Goal: Transaction & Acquisition: Purchase product/service

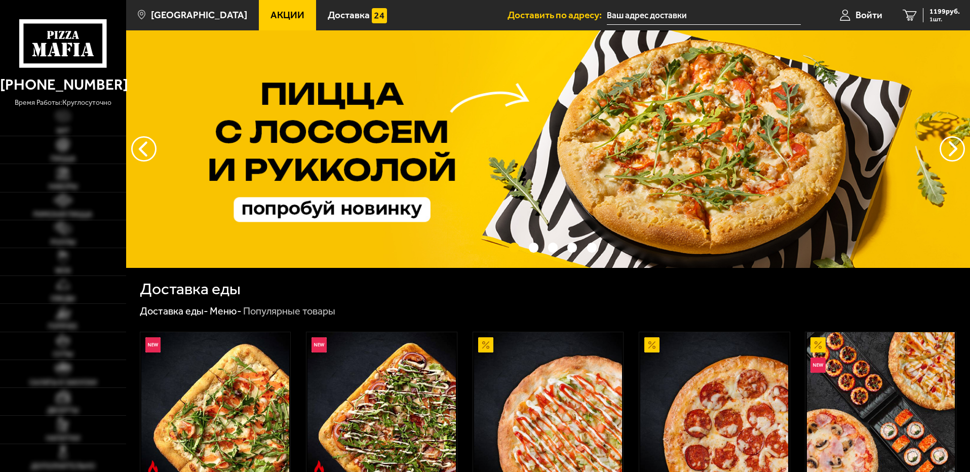
type input "[STREET_ADDRESS]"
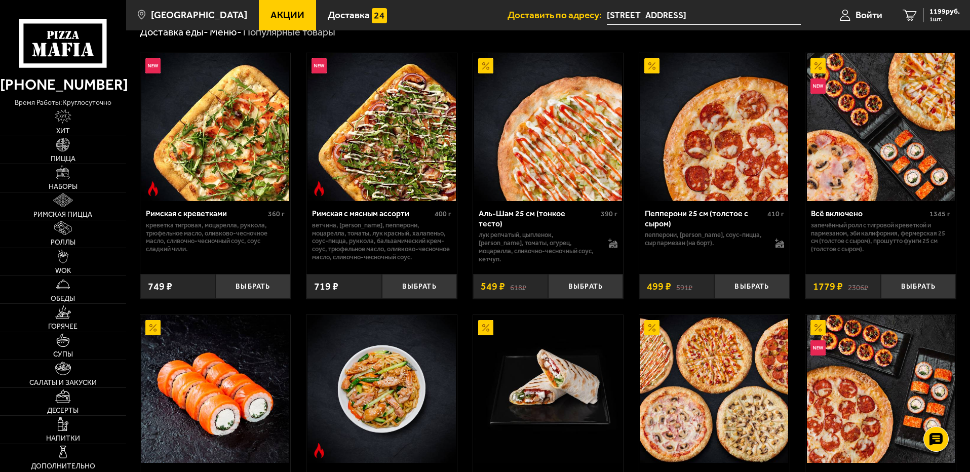
scroll to position [405, 0]
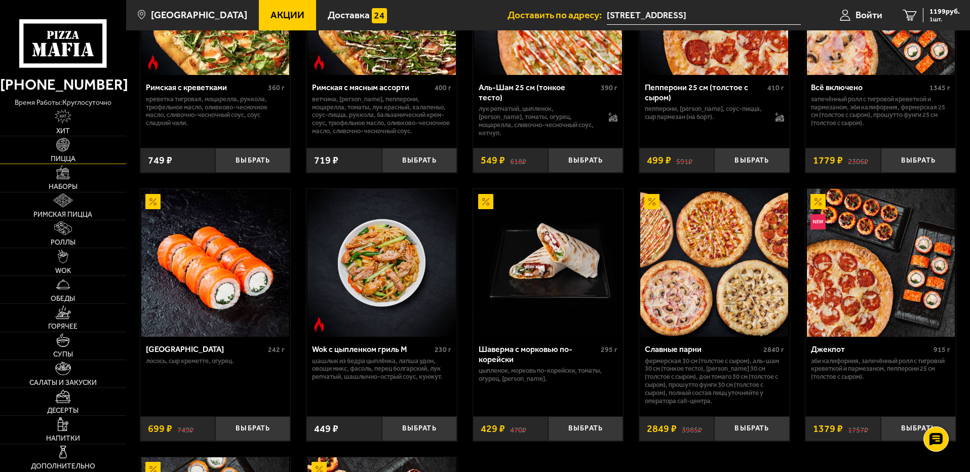
click at [74, 145] on link "Пицца" at bounding box center [63, 149] width 126 height 27
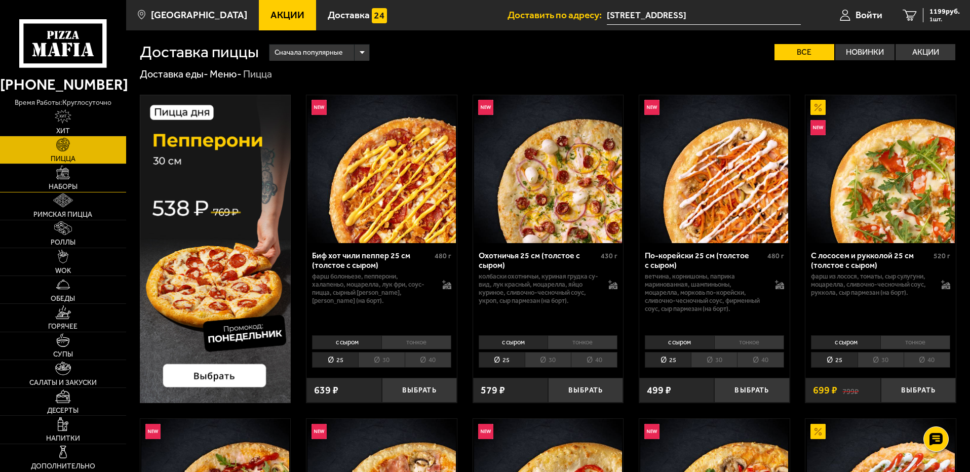
click at [64, 176] on img at bounding box center [63, 173] width 14 height 14
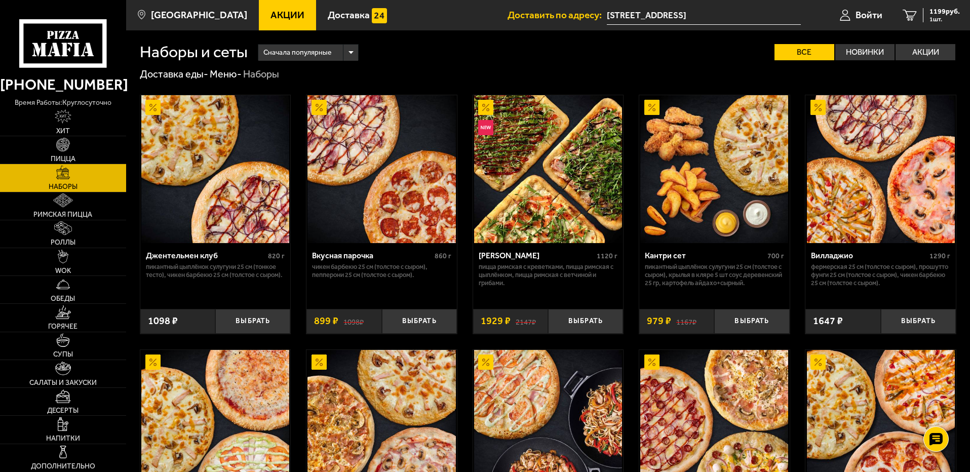
click at [271, 5] on link "Акции" at bounding box center [287, 15] width 57 height 30
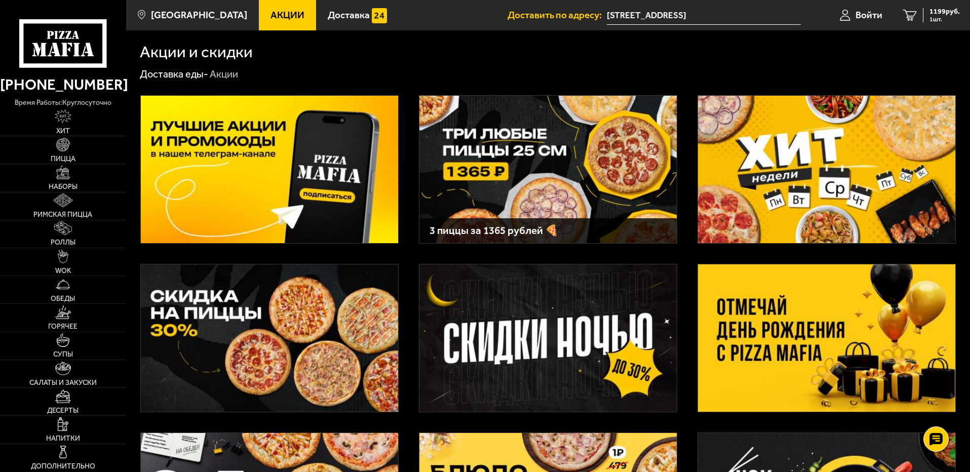
click at [809, 151] on img at bounding box center [826, 169] width 257 height 147
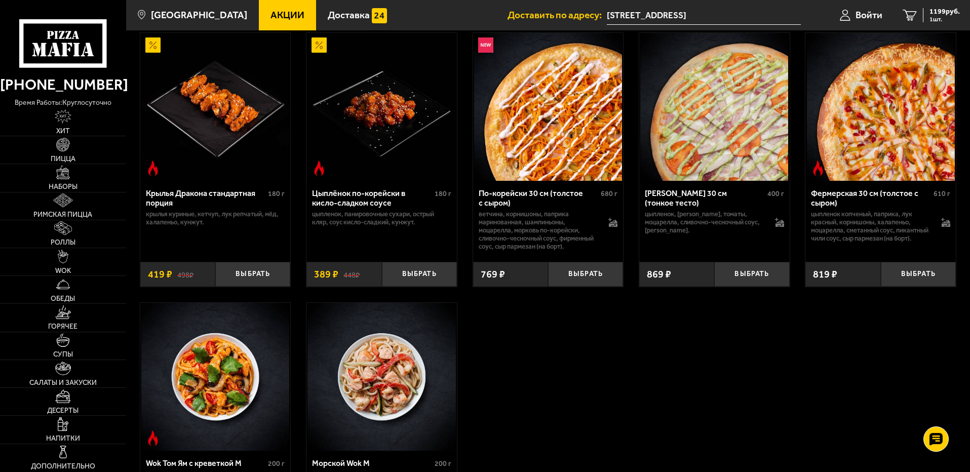
scroll to position [304, 0]
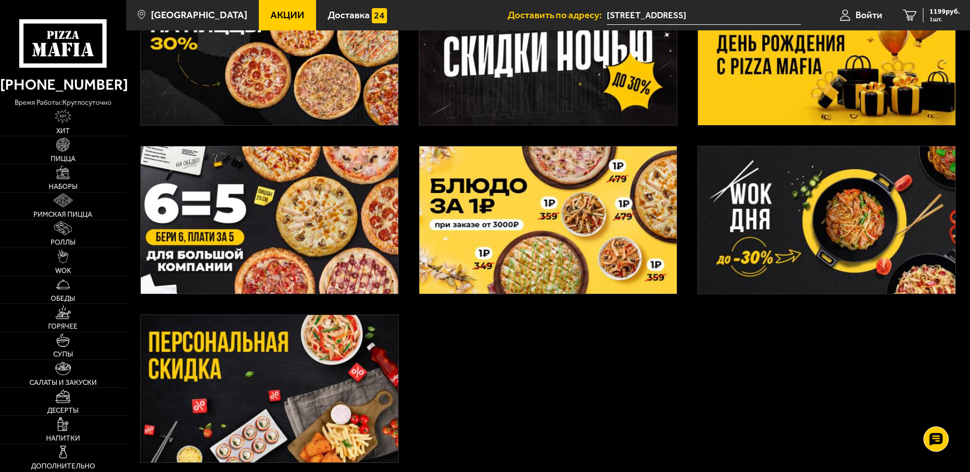
scroll to position [375, 0]
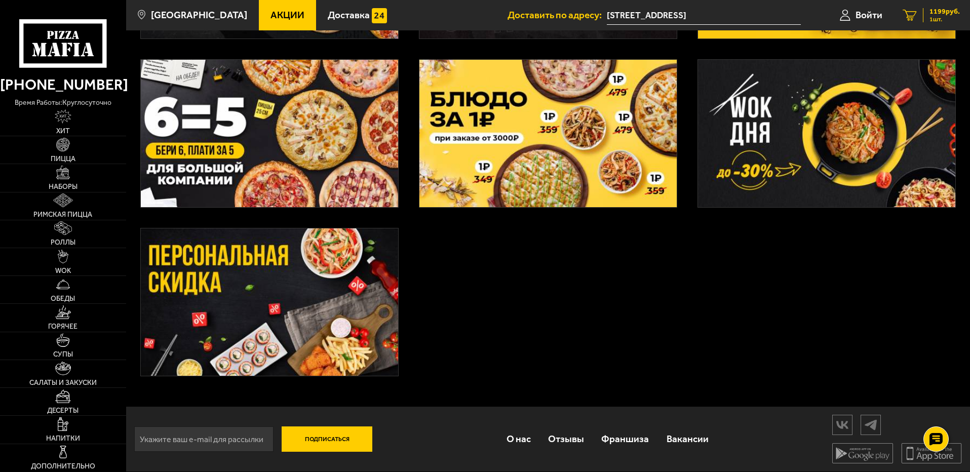
click at [939, 6] on link "1 1199 руб. 1 шт." at bounding box center [932, 15] width 78 height 30
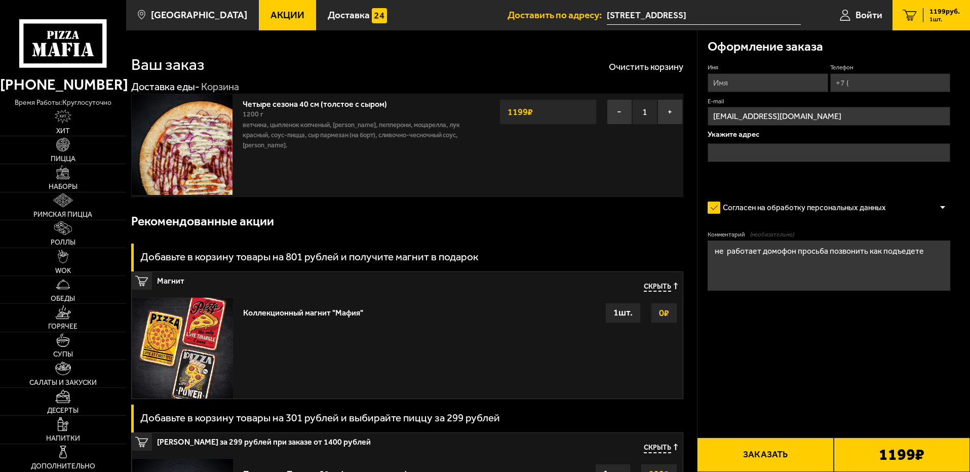
type input "[STREET_ADDRESS]"
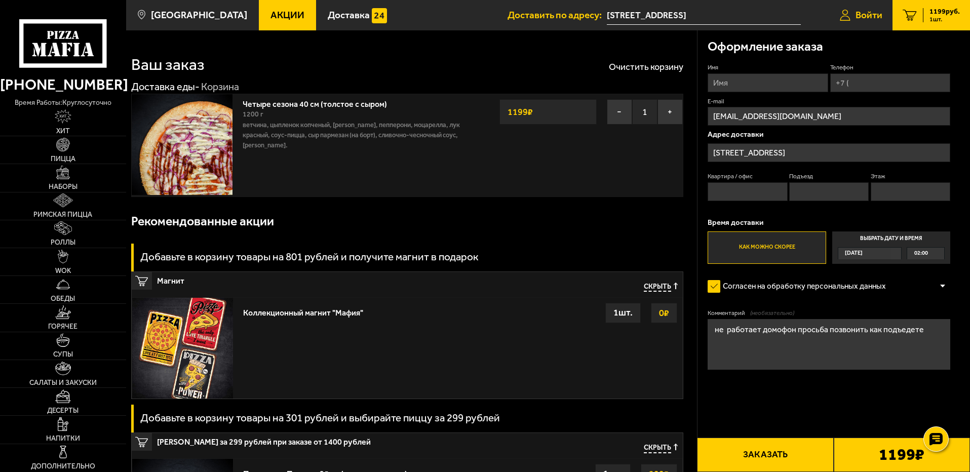
click at [853, 11] on link "Войти" at bounding box center [861, 15] width 63 height 30
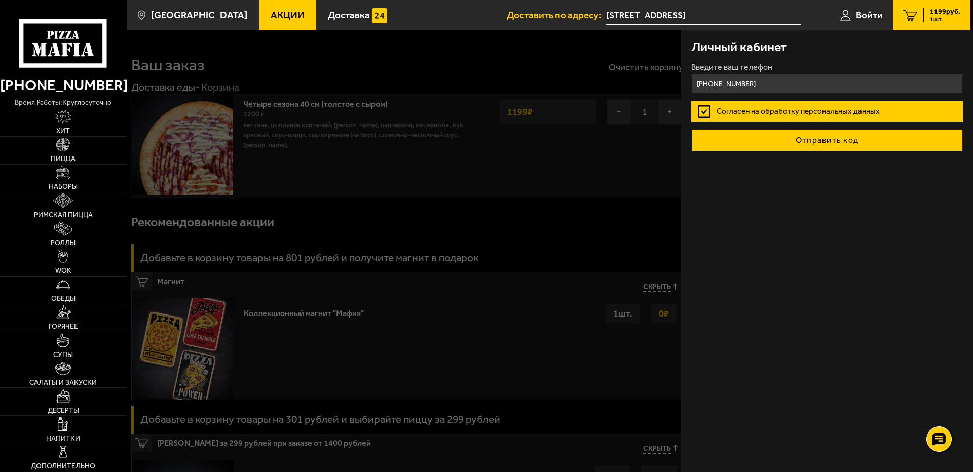
type input "+7 (981) 763-05-67"
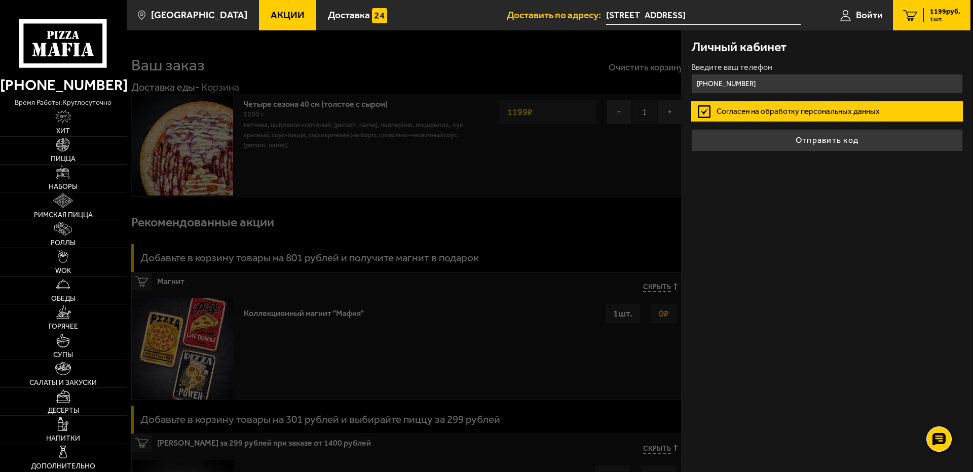
click at [835, 143] on button "Отправить код" at bounding box center [827, 140] width 272 height 22
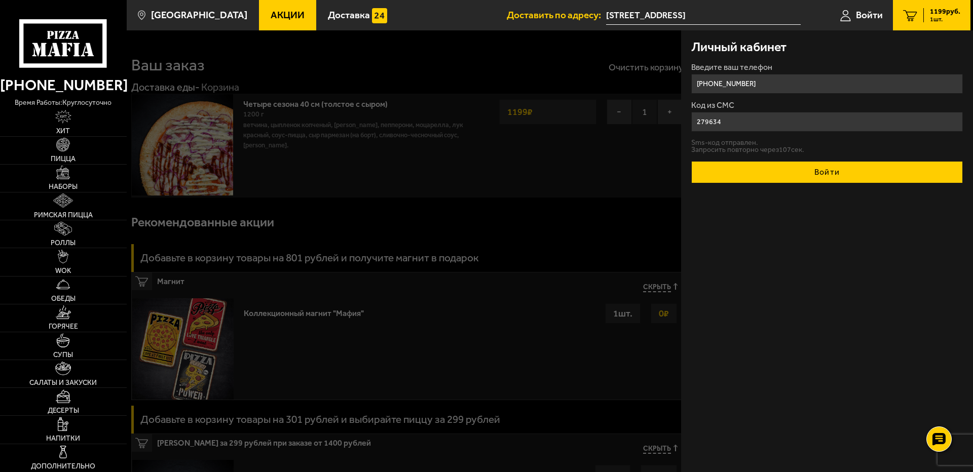
type input "279634"
click at [823, 172] on button "Войти" at bounding box center [827, 172] width 272 height 22
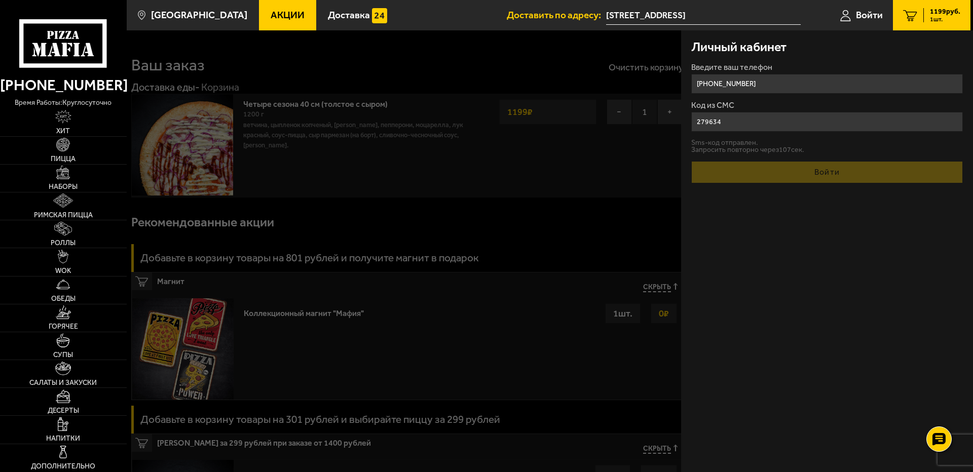
type input "47"
type input "3"
type input "2"
type input "+7 (981) 763-05-67"
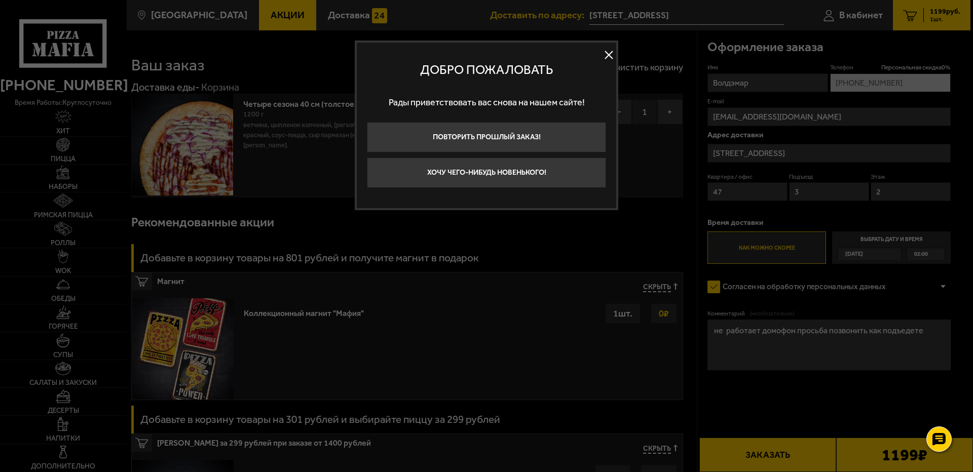
click at [608, 59] on button at bounding box center [608, 55] width 15 height 15
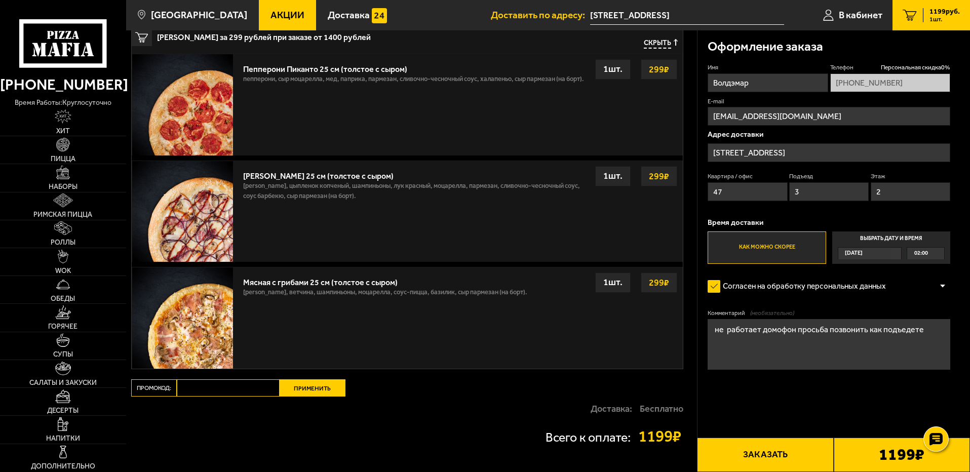
scroll to position [405, 0]
